Goal: Check status: Check status

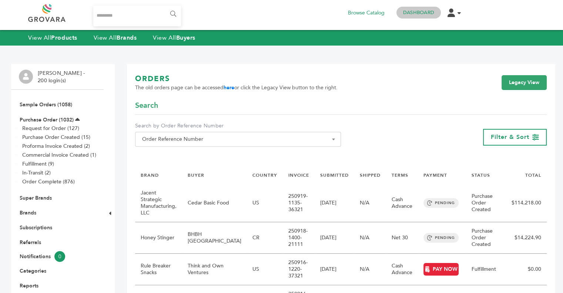
click at [423, 11] on link "Dashboard" at bounding box center [418, 12] width 31 height 7
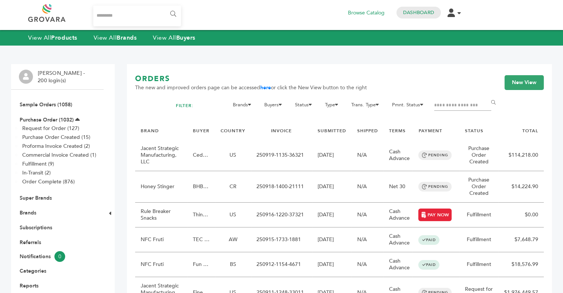
click at [451, 103] on input "Filter by keywords" at bounding box center [462, 105] width 57 height 10
type input "*****"
click at [486, 95] on input "******" at bounding box center [494, 102] width 17 height 15
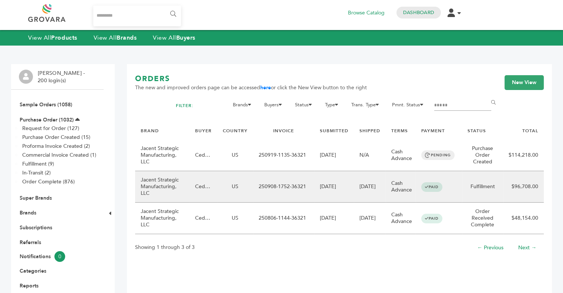
click at [176, 185] on td "Jacent Strategic Manufacturing, LLC" at bounding box center [162, 186] width 54 height 31
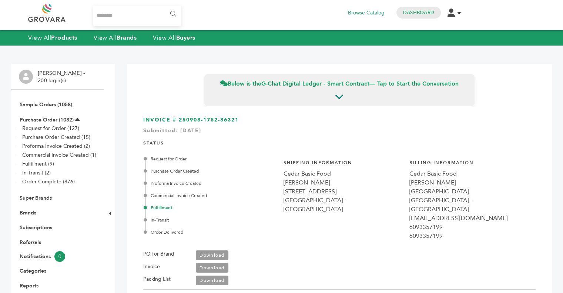
scroll to position [2108, 0]
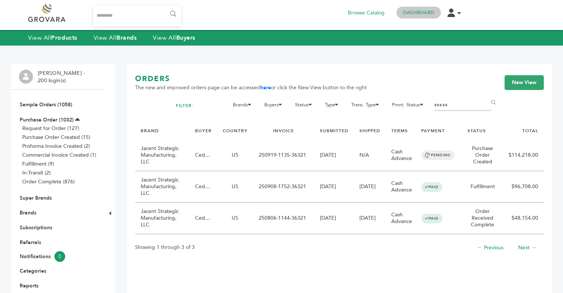
click at [403, 10] on link "Dashboard" at bounding box center [418, 12] width 31 height 7
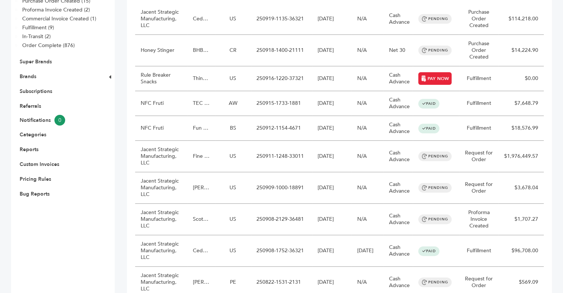
scroll to position [137, 0]
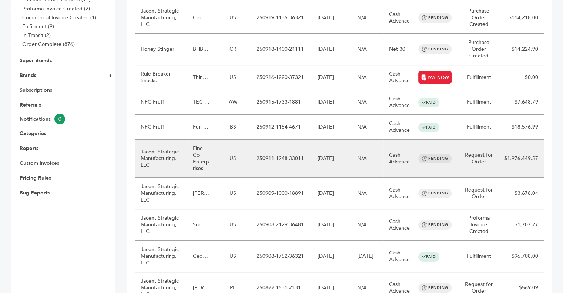
click at [210, 156] on td "Fine Co Enterprises" at bounding box center [201, 159] width 28 height 38
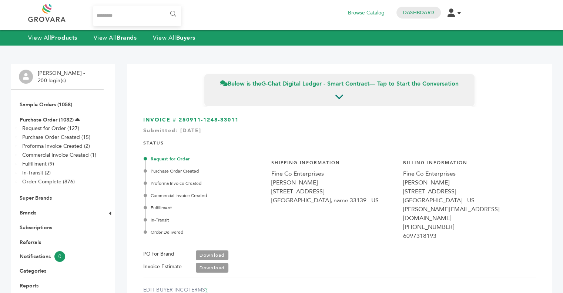
scroll to position [476, 0]
click at [409, 10] on link "Dashboard" at bounding box center [418, 12] width 31 height 7
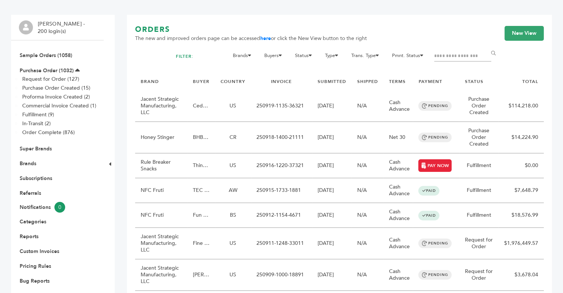
scroll to position [46, 0]
